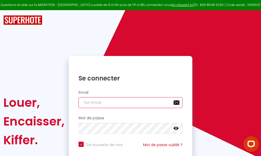
click at [142, 102] on input "email" at bounding box center [131, 102] width 104 height 11
type input "m"
checkbox input "true"
type input "ma"
checkbox input "true"
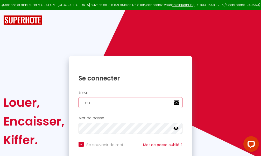
type input "mar"
checkbox input "true"
type input "marc"
checkbox input "true"
type input "marcd"
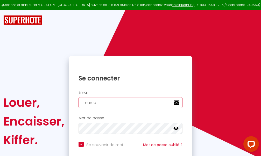
checkbox input "true"
type input "marcdp"
checkbox input "true"
type input "marcdpo"
checkbox input "true"
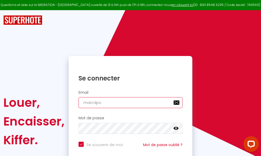
type input "marcdpoz"
checkbox input "true"
type input "marcdpoz."
checkbox input "true"
type input "marcdpoz.l"
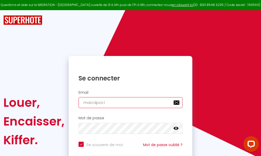
checkbox input "true"
type input "marcdpoz.lo"
checkbox input "true"
type input "marcdpoz.loc"
checkbox input "true"
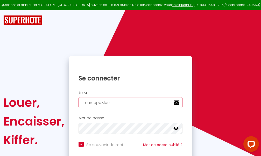
type input "marcdpoz.loca"
checkbox input "true"
type input "marcdpoz.locat"
checkbox input "true"
type input "marcdpoz.locati"
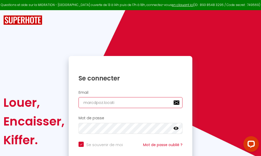
checkbox input "true"
type input "marcdpoz.locatio"
checkbox input "true"
type input "marcdpoz.location"
checkbox input "true"
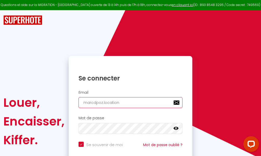
type input "marcdpoz.location@"
checkbox input "true"
type input "marcdpoz.location@g"
checkbox input "true"
type input "marcdpoz.location@gm"
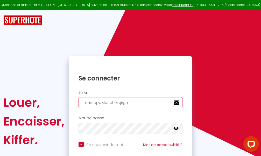
checkbox input "true"
type input "marcdpoz.location@gma"
checkbox input "true"
type input "marcdpoz.location@gmai"
checkbox input "true"
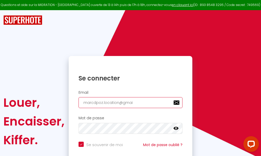
type input "[EMAIL_ADDRESS]"
checkbox input "true"
type input "[EMAIL_ADDRESS]."
checkbox input "true"
type input "marcdpoz.location@gmail.c"
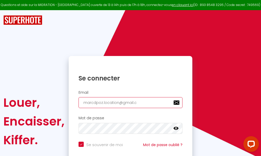
checkbox input "true"
type input "[EMAIL_ADDRESS][DOMAIN_NAME]"
checkbox input "true"
type input "[EMAIL_ADDRESS][DOMAIN_NAME]"
checkbox input "true"
